Goal: Task Accomplishment & Management: Use online tool/utility

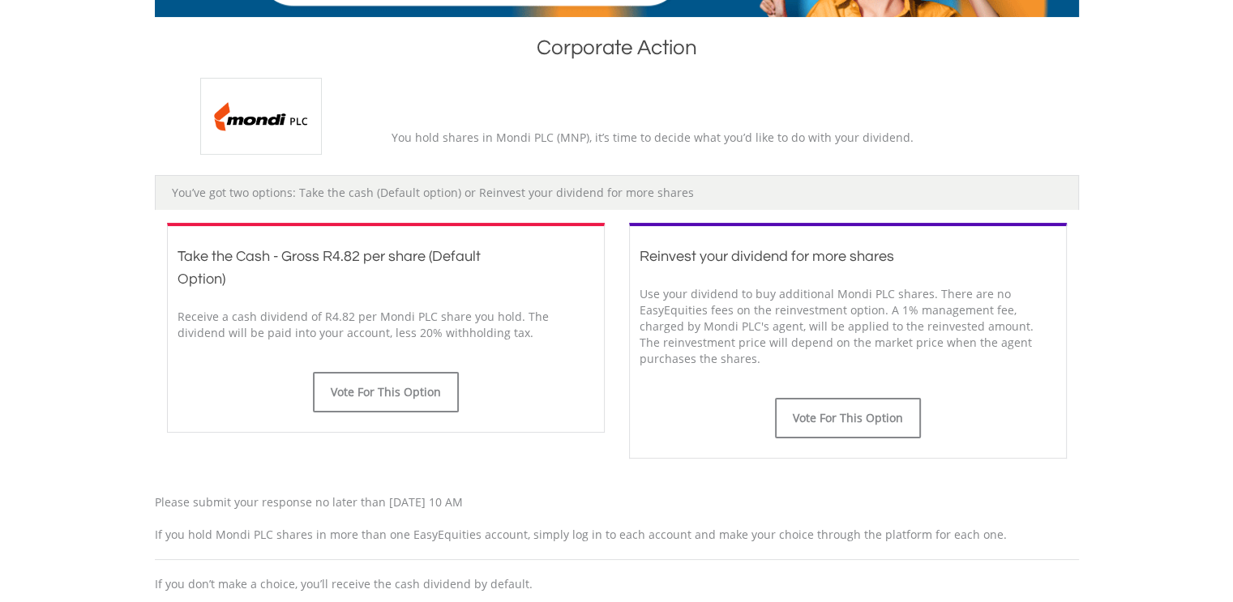
scroll to position [324, 0]
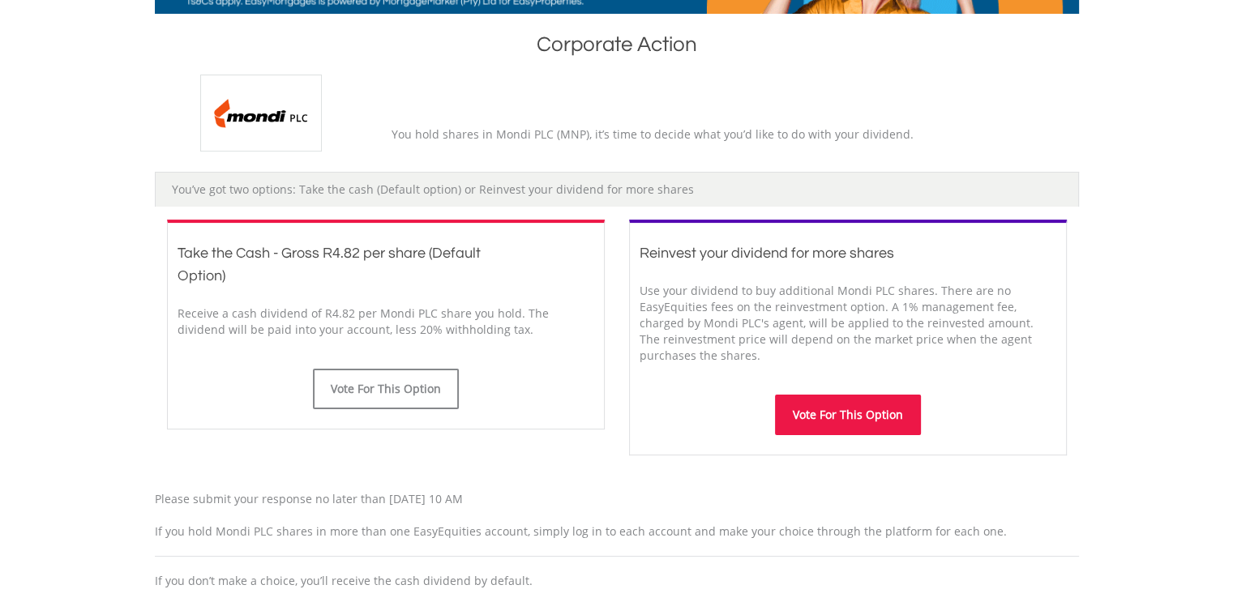
click at [822, 417] on button "Vote For This Option" at bounding box center [848, 415] width 146 height 41
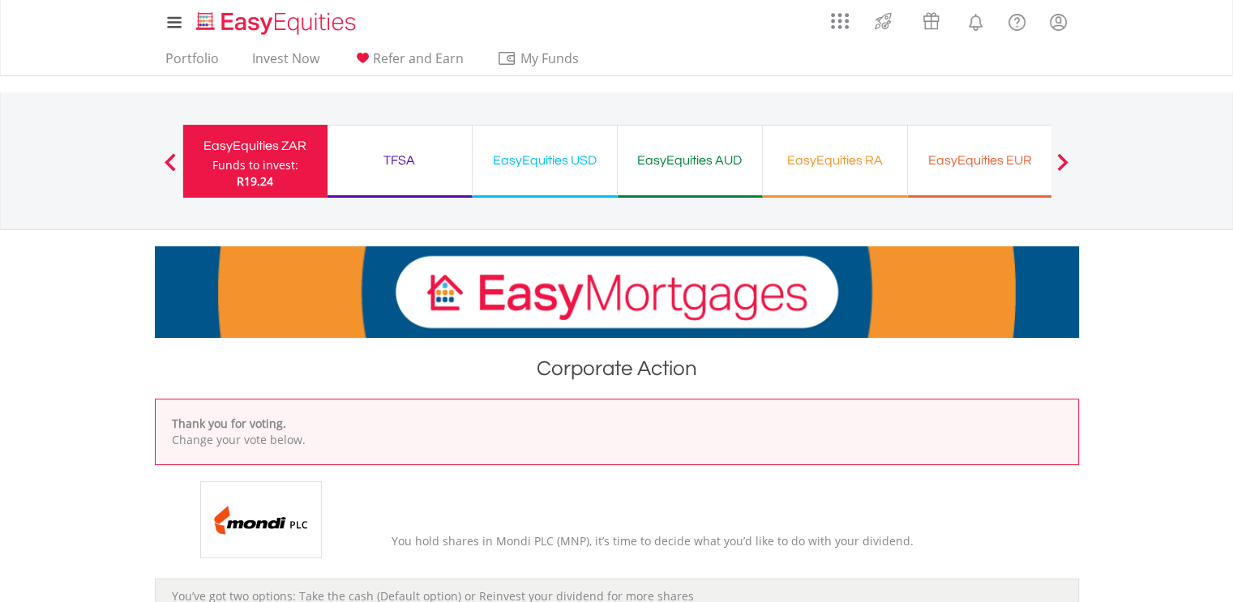
click at [250, 169] on div "Funds to invest:" at bounding box center [255, 165] width 86 height 16
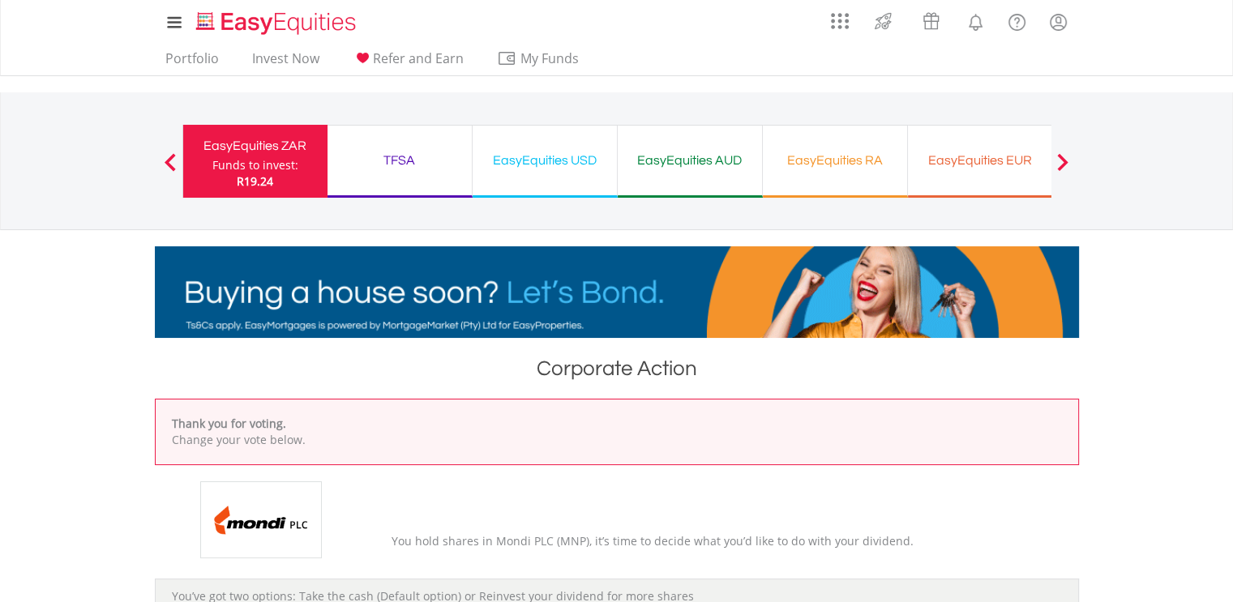
click at [240, 109] on div "Previous EasyEquities ZAR Funds to invest: R19.24 TFSA Funds to invest: R19.24 …" at bounding box center [616, 160] width 869 height 137
click at [196, 48] on ul "Portfolio Invest Now Refer and Earn My Funds Fund your accounts Withdraw Money …" at bounding box center [377, 60] width 445 height 31
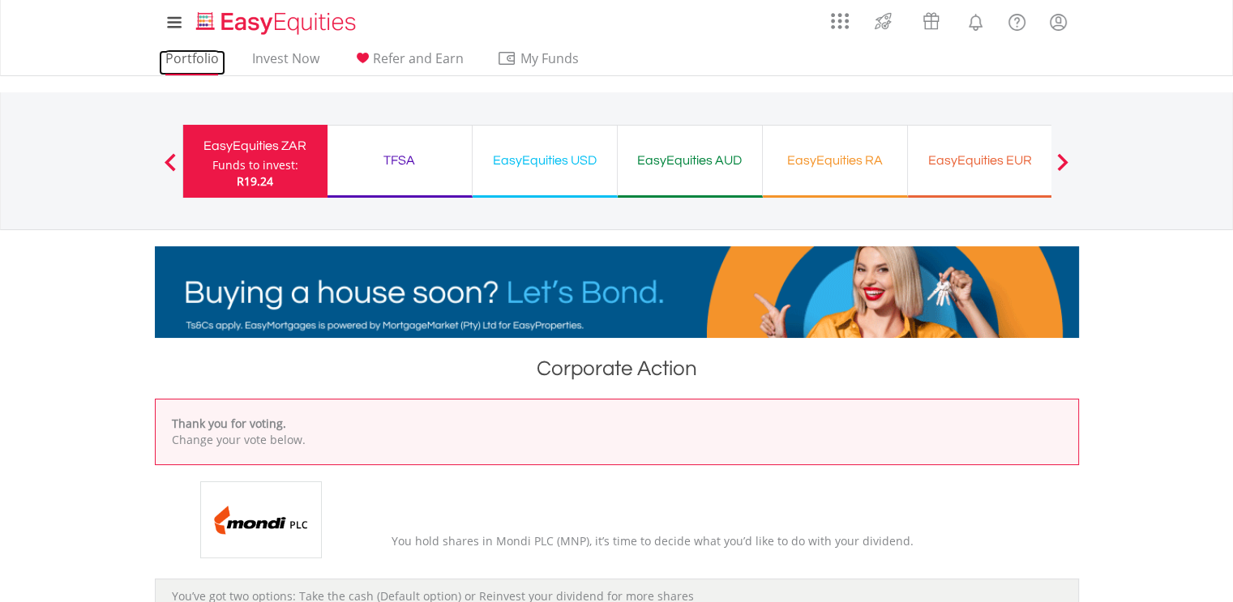
click at [194, 56] on link "Portfolio" at bounding box center [192, 62] width 66 height 25
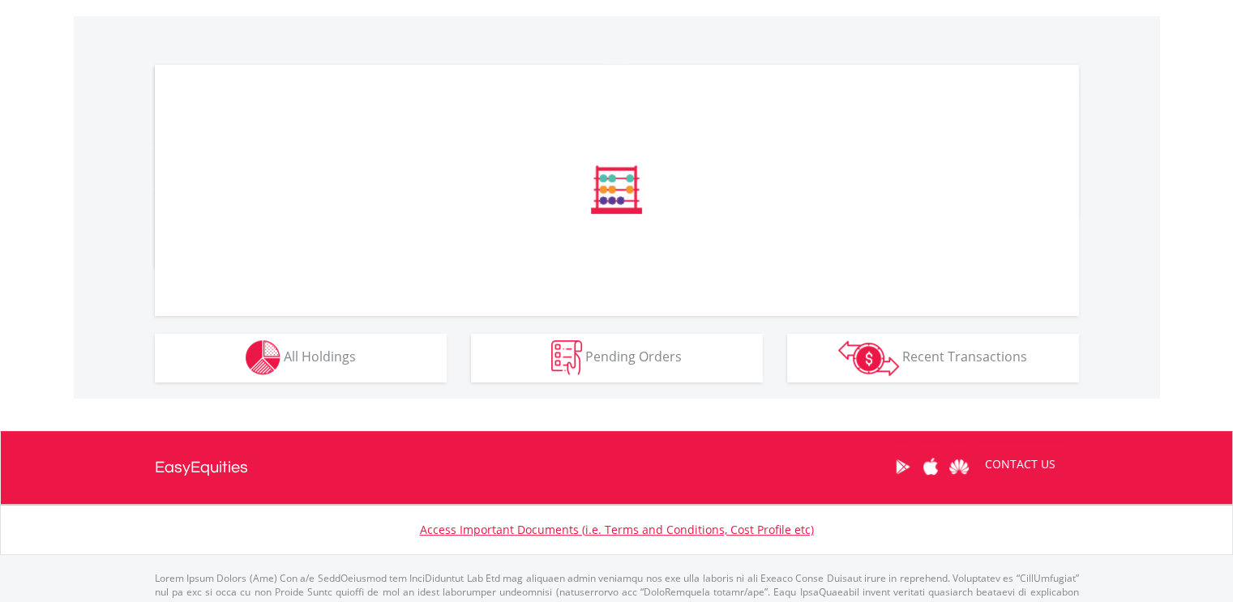
scroll to position [486, 0]
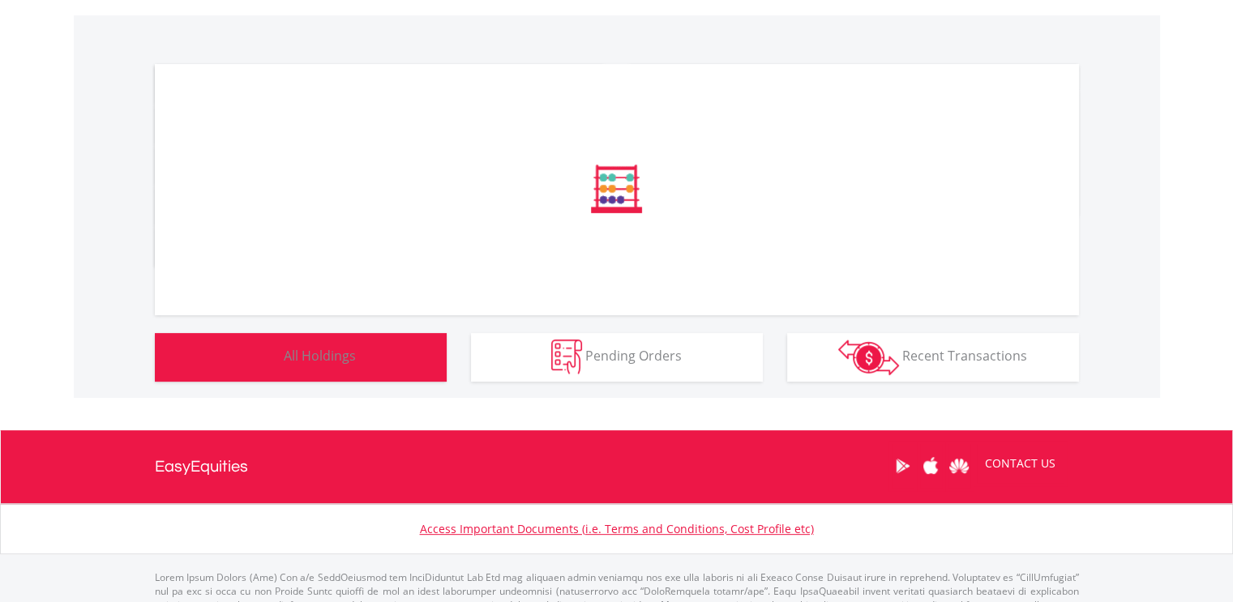
click at [182, 343] on div "﻿ Distribution Current Value Show All" at bounding box center [617, 206] width 1086 height 383
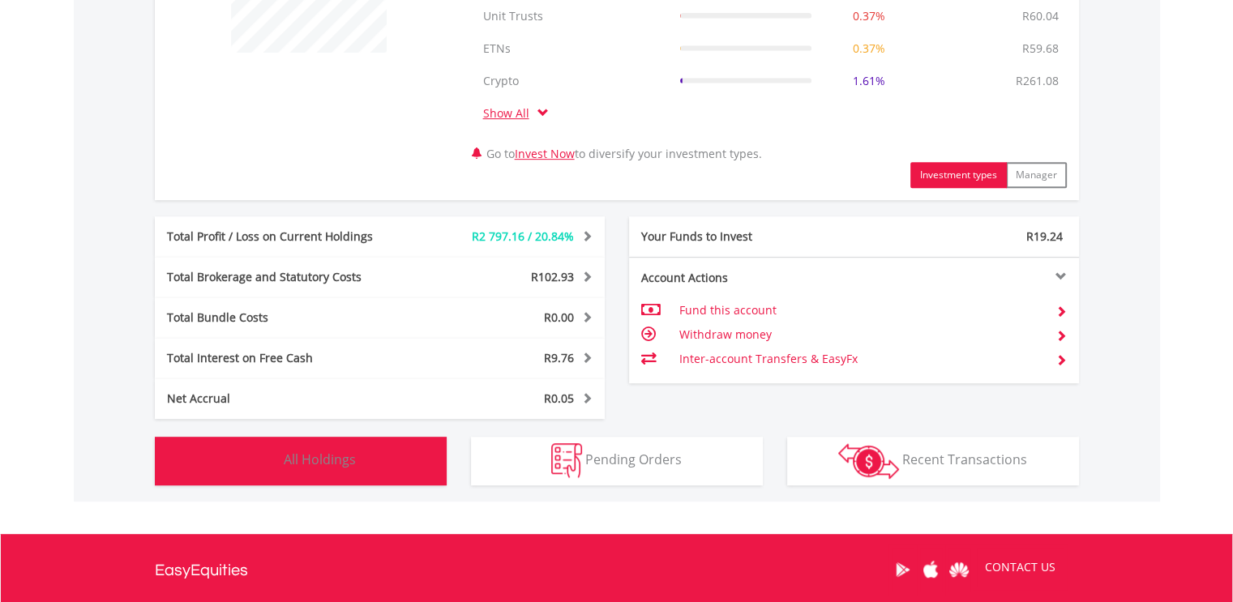
scroll to position [815, 0]
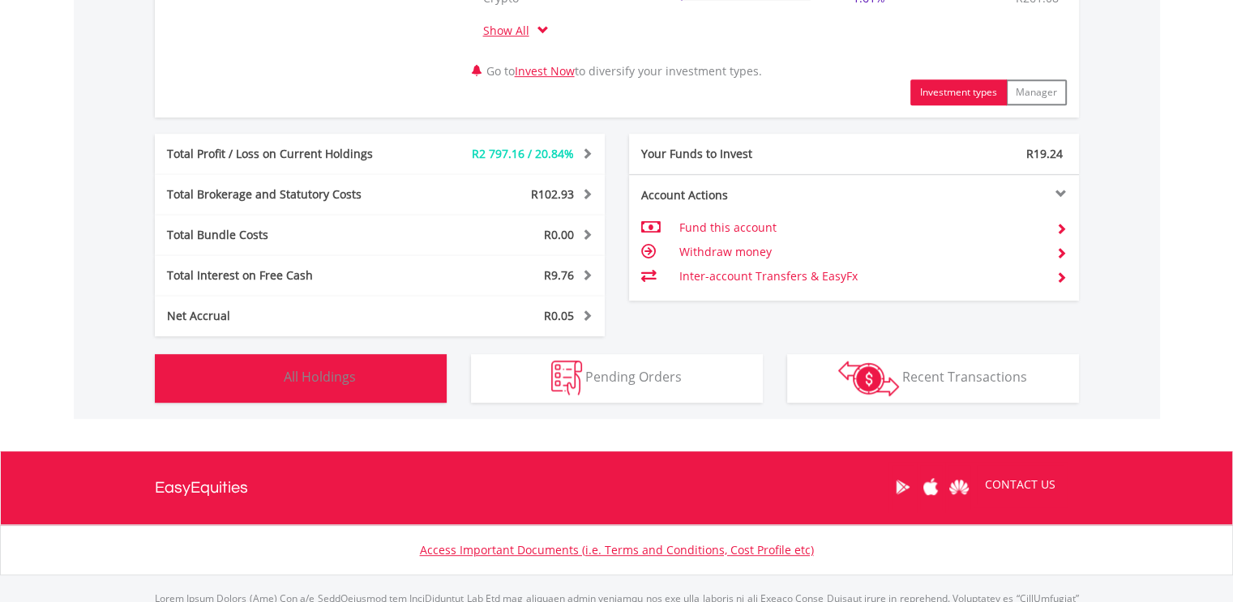
click at [256, 382] on img "button" at bounding box center [263, 378] width 35 height 35
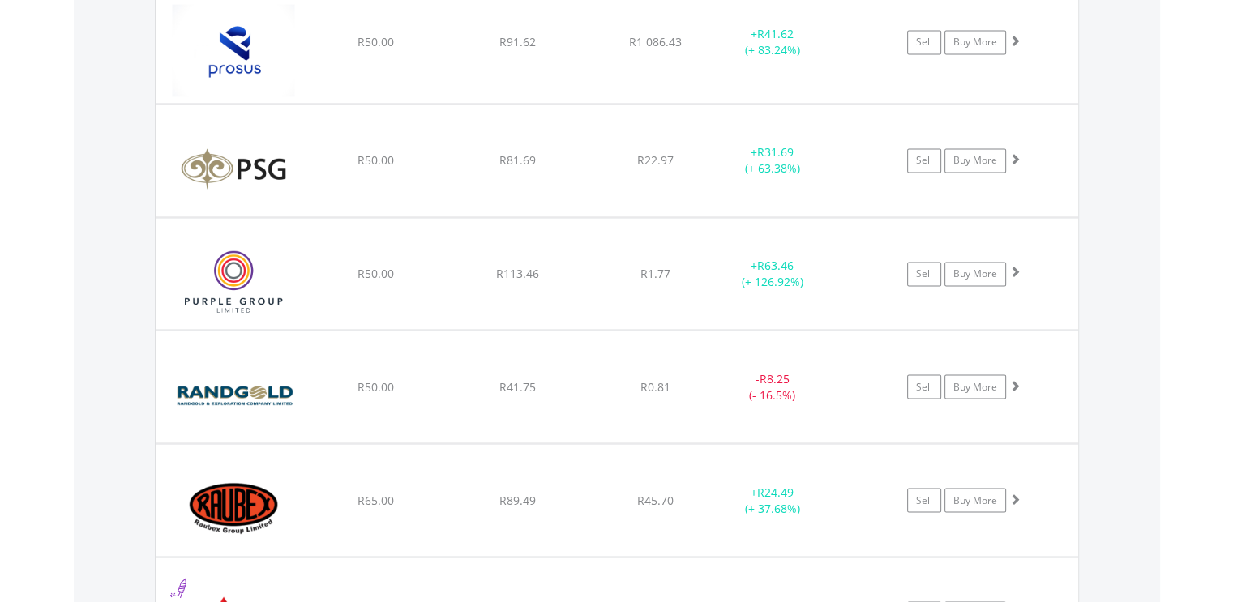
scroll to position [11803, 0]
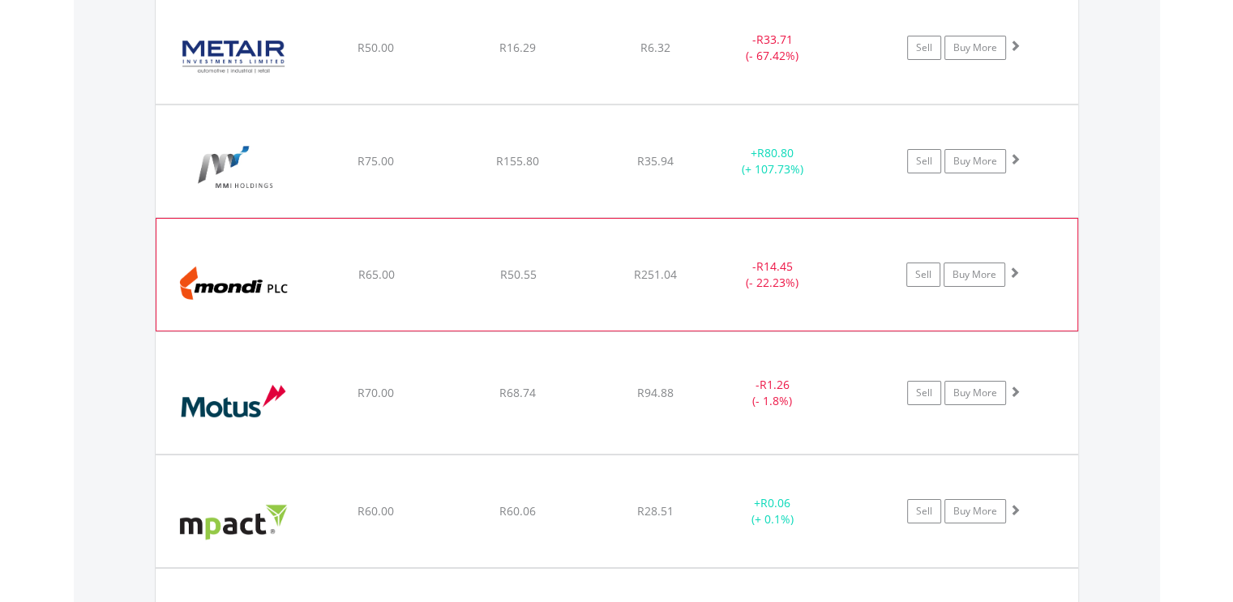
click at [280, 267] on img at bounding box center [234, 283] width 139 height 88
